Goal: Task Accomplishment & Management: Complete application form

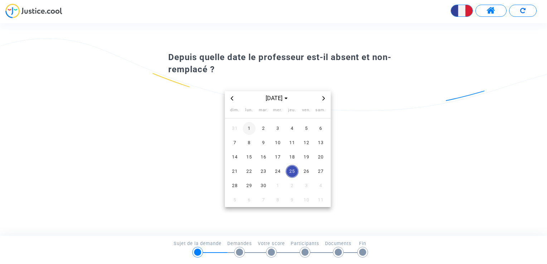
click at [249, 128] on span "1" at bounding box center [249, 128] width 13 height 13
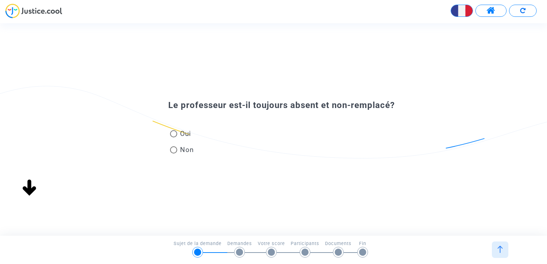
click at [176, 132] on span at bounding box center [173, 133] width 7 height 7
click at [174, 137] on input "Oui" at bounding box center [173, 137] width 0 height 0
radio input "true"
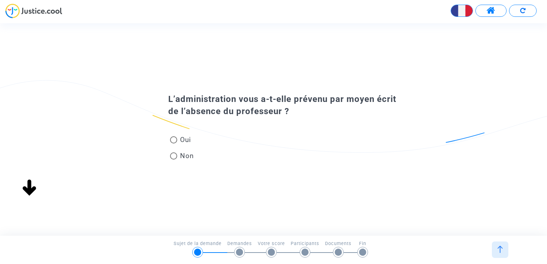
click at [176, 143] on span at bounding box center [173, 139] width 7 height 7
click at [174, 143] on input "Oui" at bounding box center [173, 143] width 0 height 0
radio input "true"
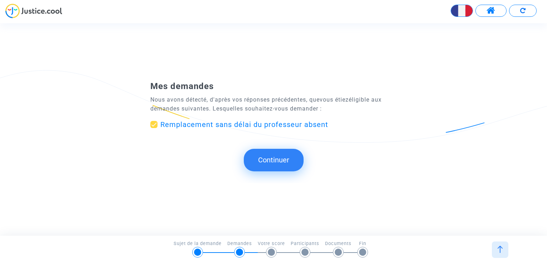
click at [272, 156] on button "Continuer" at bounding box center [274, 160] width 60 height 22
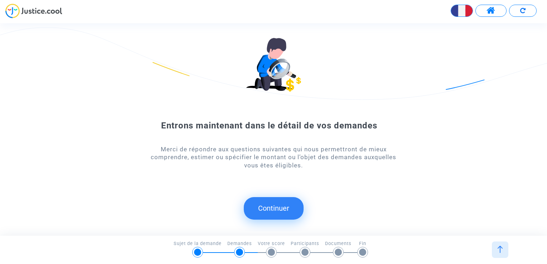
click at [267, 205] on button "Continuer" at bounding box center [274, 208] width 60 height 22
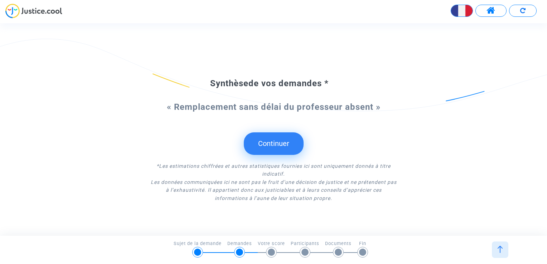
click at [283, 138] on button "Continuer" at bounding box center [274, 143] width 60 height 22
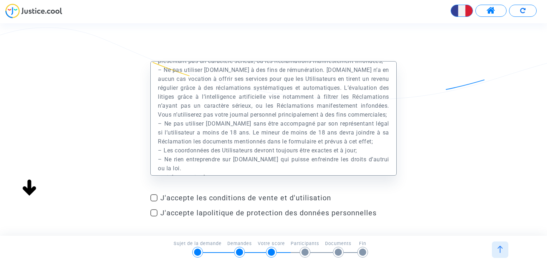
scroll to position [13855, 0]
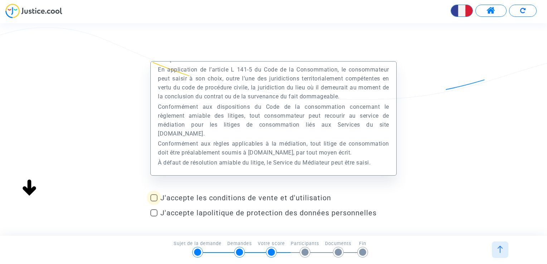
click at [155, 196] on span at bounding box center [153, 197] width 7 height 7
click at [154, 201] on input "J'accepte les conditions de vente et d'utilisation" at bounding box center [153, 201] width 0 height 0
checkbox input "true"
click at [152, 216] on label "J'accepte la politique de protection des données personnelles" at bounding box center [273, 213] width 246 height 9
click at [153, 216] on input "J'accepte la politique de protection des données personnelles" at bounding box center [153, 216] width 0 height 0
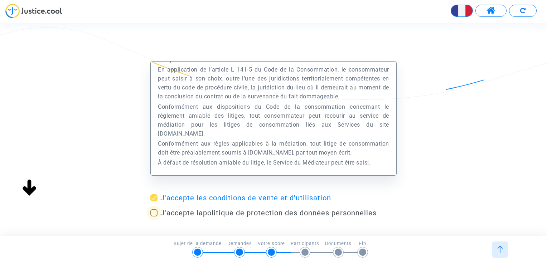
checkbox input "true"
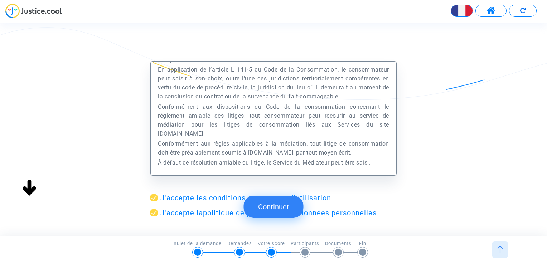
click at [280, 202] on button "Continuer" at bounding box center [274, 207] width 60 height 22
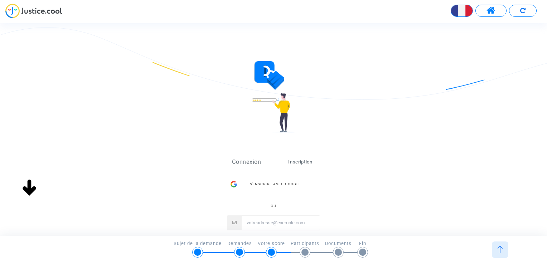
click at [258, 158] on link "Connexion" at bounding box center [247, 162] width 54 height 16
click at [292, 157] on link "Inscription" at bounding box center [300, 162] width 54 height 16
click at [280, 226] on input "Email" at bounding box center [280, 223] width 78 height 14
type input "[PERSON_NAME][EMAIL_ADDRESS][DOMAIN_NAME]"
click at [230, 261] on button "Inscription" at bounding box center [273, 268] width 86 height 14
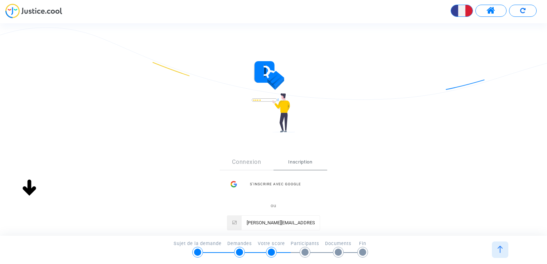
scroll to position [5, 0]
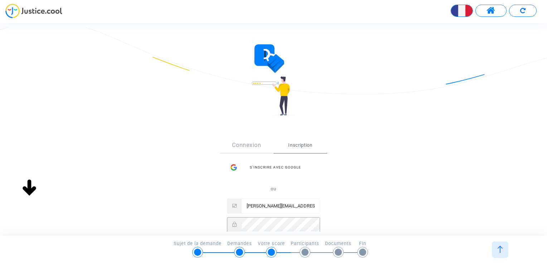
click at [230, 244] on button "Inscription" at bounding box center [273, 251] width 86 height 14
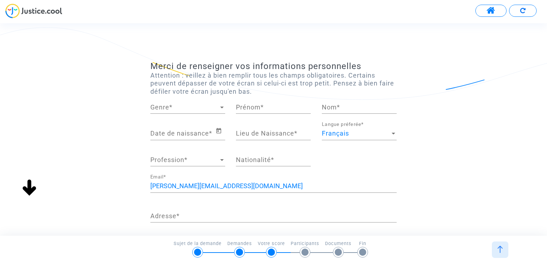
click at [163, 102] on div "Genre Genre *" at bounding box center [187, 105] width 75 height 18
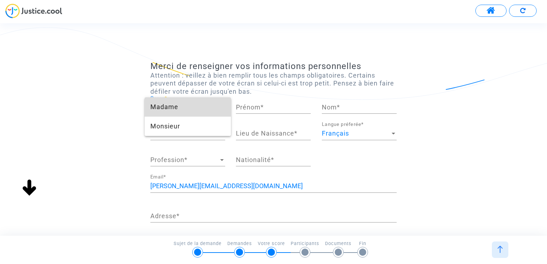
click at [165, 109] on span "Madame" at bounding box center [187, 106] width 75 height 19
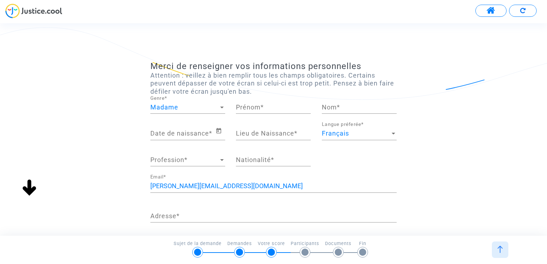
click at [228, 110] on div "Madame Genre *" at bounding box center [187, 109] width 85 height 26
click at [255, 109] on input "Prénom *" at bounding box center [273, 107] width 75 height 7
type input "Marianne"
type input "Marlier"
type input "aveizieux"
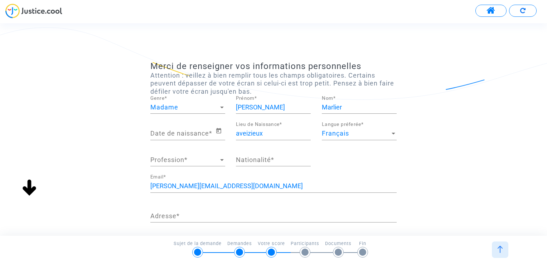
click at [192, 128] on div "Date de naissance *" at bounding box center [182, 131] width 65 height 18
click at [192, 132] on input "Date de naissance *" at bounding box center [182, 133] width 65 height 7
click at [219, 131] on icon "Open calendar" at bounding box center [218, 130] width 5 height 5
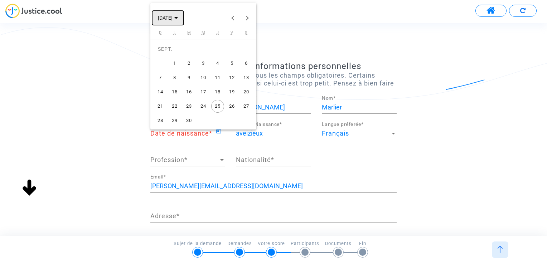
click at [178, 15] on span "SEPT. 2025" at bounding box center [168, 18] width 20 height 6
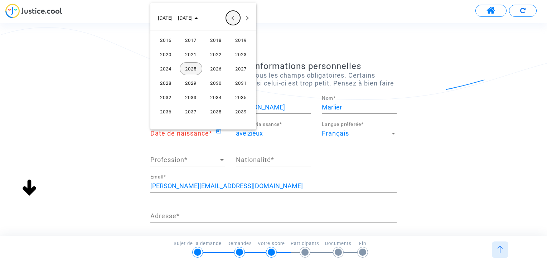
click at [233, 19] on button "Previous 24 years" at bounding box center [233, 18] width 14 height 14
click at [249, 14] on button "Next 24 years" at bounding box center [247, 18] width 14 height 14
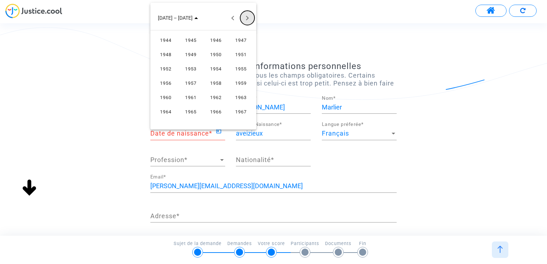
click at [249, 14] on button "Next 24 years" at bounding box center [247, 18] width 14 height 14
click at [240, 96] on div "1987" at bounding box center [241, 97] width 23 height 13
click at [187, 75] on td "JUIN" at bounding box center [190, 69] width 25 height 14
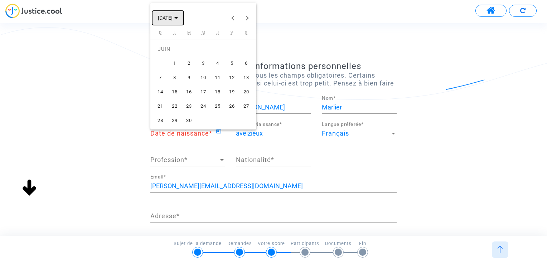
click at [172, 16] on span "JUIN 1987" at bounding box center [165, 18] width 15 height 6
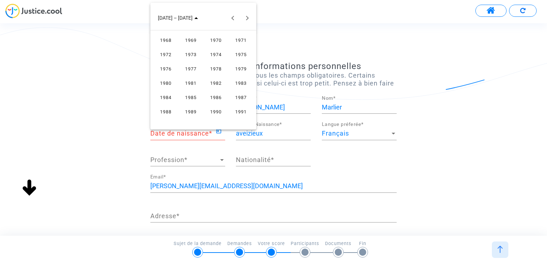
click at [240, 95] on div "1987" at bounding box center [241, 97] width 23 height 13
click at [192, 76] on td "OCT." at bounding box center [190, 83] width 25 height 14
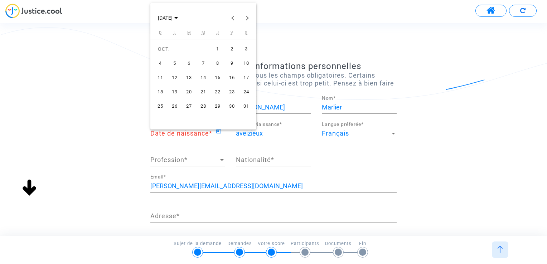
click at [162, 104] on div "25" at bounding box center [160, 106] width 13 height 13
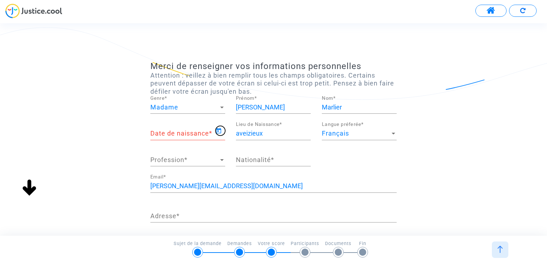
type input "25/10/1987"
click at [209, 163] on div "Profession Profession *" at bounding box center [187, 157] width 75 height 18
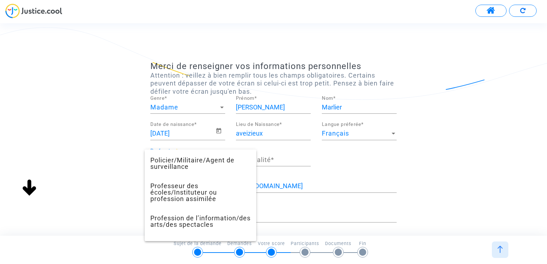
scroll to position [506, 0]
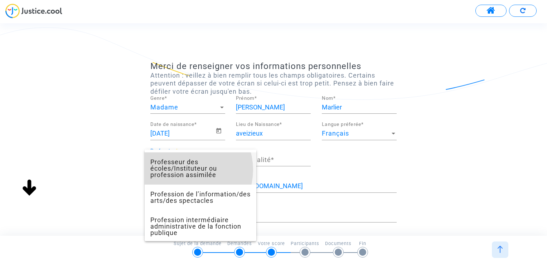
click at [186, 176] on span "Professeur des écoles/Instituteur ou profession assimilée" at bounding box center [200, 168] width 100 height 32
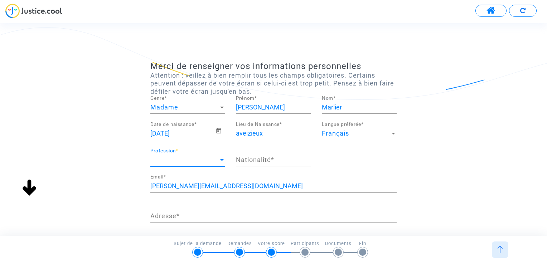
scroll to position [425, 0]
drag, startPoint x: 266, startPoint y: 151, endPoint x: 264, endPoint y: 160, distance: 8.8
click at [264, 160] on div "Nationalité *" at bounding box center [273, 157] width 75 height 18
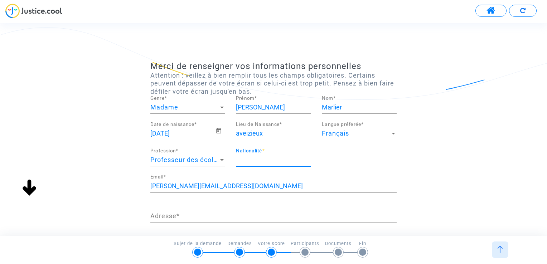
click at [264, 160] on input "Nationalité *" at bounding box center [273, 159] width 75 height 7
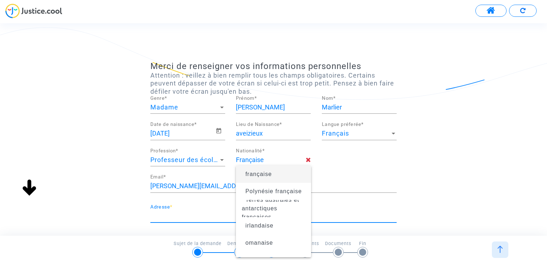
click at [182, 213] on input "Adresse *" at bounding box center [273, 215] width 246 height 7
type input "française"
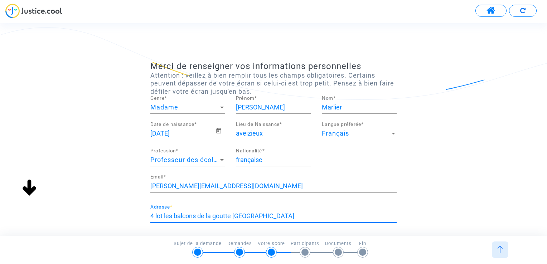
type input "4 lot les balcons de la goutte 42330 Aveizieux"
click at [450, 195] on div "Merci de renseigner vos informations personnelles Attention : veillez à bien re…" at bounding box center [273, 207] width 547 height 293
click at [358, 225] on div "4 lot les balcons de la goutte 42330 Aveizieux Adresse *" at bounding box center [273, 217] width 246 height 26
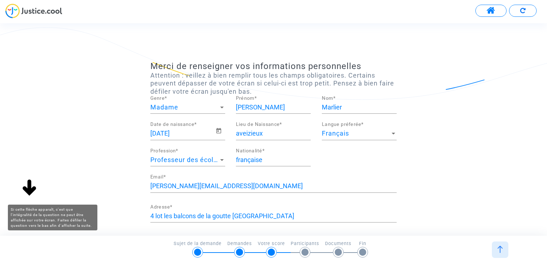
click at [29, 190] on img at bounding box center [29, 188] width 23 height 23
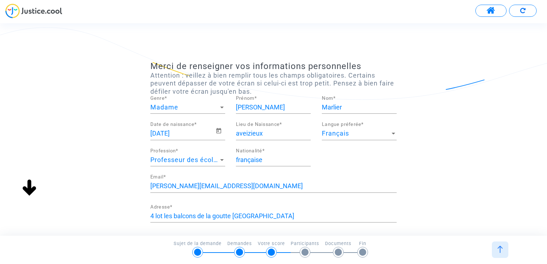
click at [500, 250] on img at bounding box center [499, 249] width 7 height 7
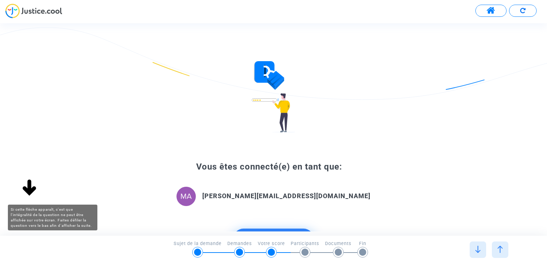
click at [30, 192] on img at bounding box center [29, 188] width 23 height 23
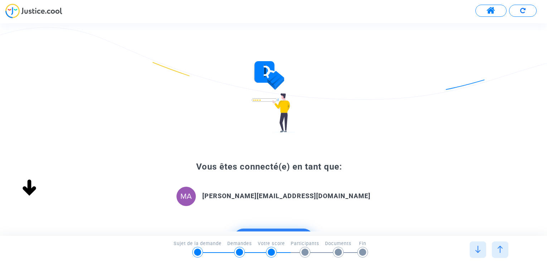
scroll to position [5, 0]
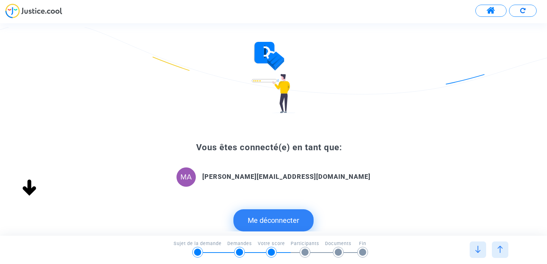
click at [269, 253] on div at bounding box center [271, 252] width 7 height 7
click at [256, 73] on img at bounding box center [273, 78] width 44 height 72
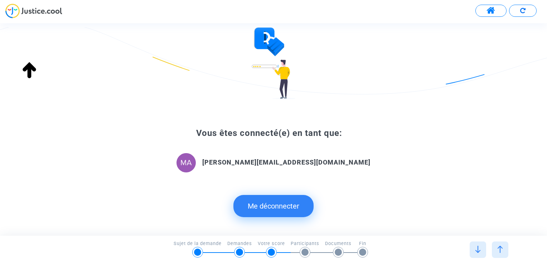
scroll to position [69, 0]
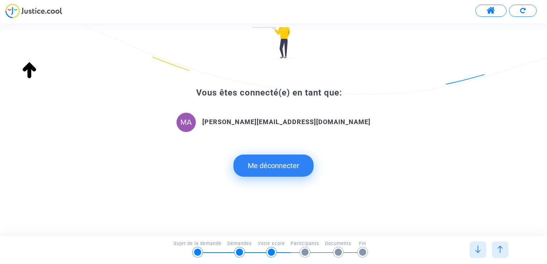
click at [480, 248] on img at bounding box center [477, 249] width 7 height 7
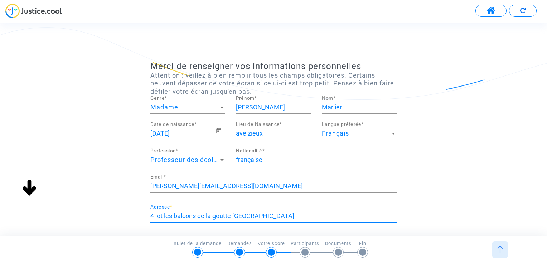
click at [287, 218] on input "4 lot les balcons de la goutte 42330 Aveizieux" at bounding box center [273, 215] width 246 height 7
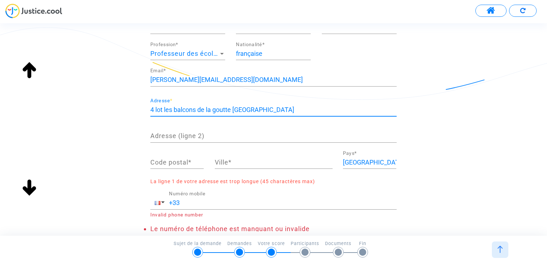
drag, startPoint x: 236, startPoint y: 107, endPoint x: 284, endPoint y: 106, distance: 47.6
click at [284, 106] on input "4 lot les balcons de la goutte 42330 Aveizieux" at bounding box center [273, 109] width 246 height 7
type input "4 lot les balcons de la goutte"
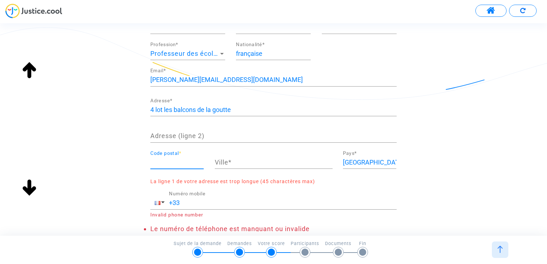
click at [169, 162] on input "Code postal *" at bounding box center [176, 162] width 53 height 7
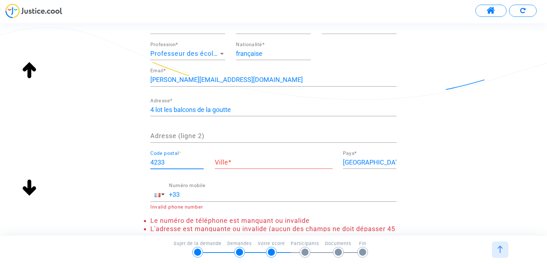
click at [167, 161] on input "4233" at bounding box center [176, 162] width 53 height 7
type input "42330"
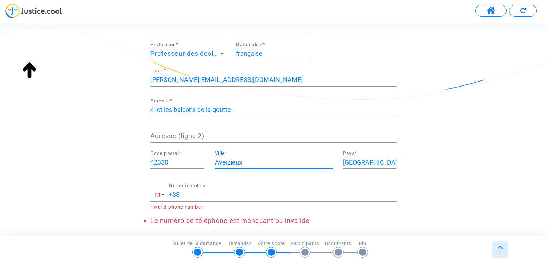
type input "Aveizieux"
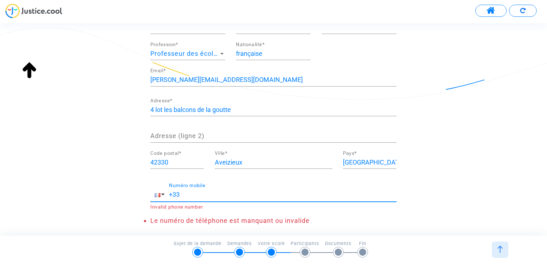
click at [214, 191] on input "+33" at bounding box center [283, 194] width 228 height 7
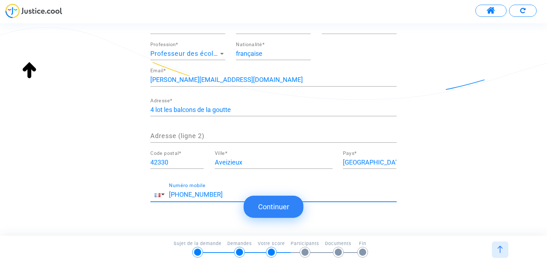
type input "+33 0677546988"
click at [269, 208] on button "Continuer" at bounding box center [274, 207] width 60 height 22
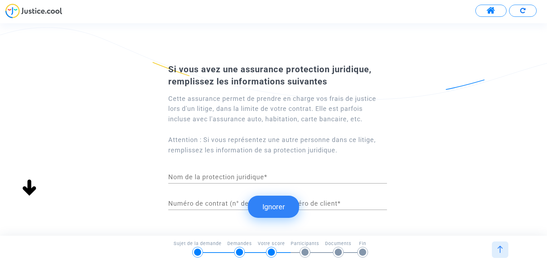
scroll to position [0, 0]
click at [223, 202] on input "Numéro de contrat (n° de police d'assurance) *" at bounding box center [220, 203] width 104 height 7
click at [330, 204] on input "Numéro de client *" at bounding box center [335, 203] width 104 height 7
